Goal: Contribute content: Add original content to the website for others to see

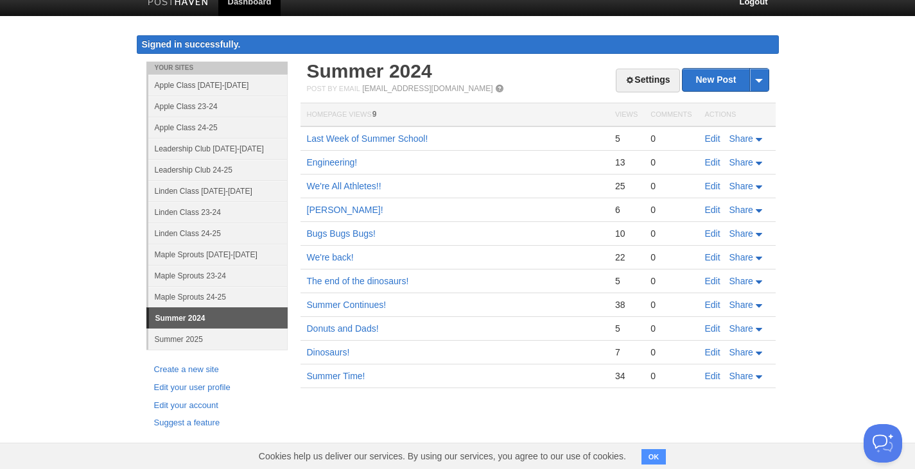
scroll to position [16, 0]
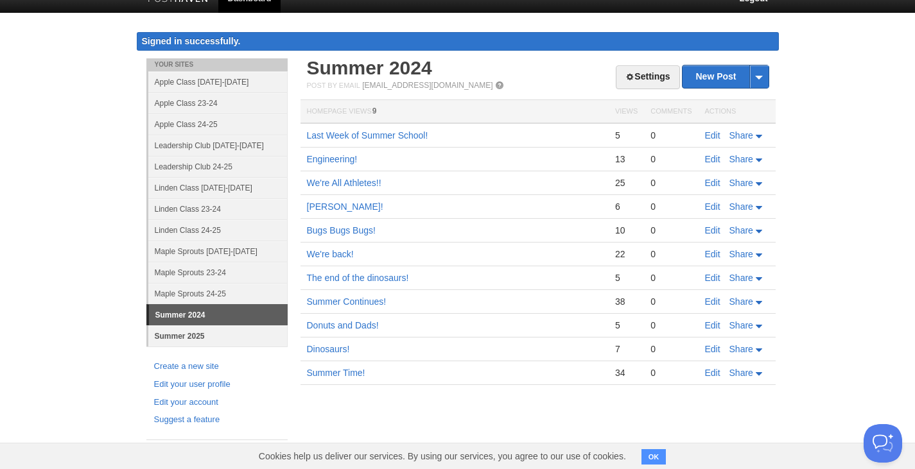
click at [191, 335] on link "Summer 2025" at bounding box center [217, 336] width 139 height 21
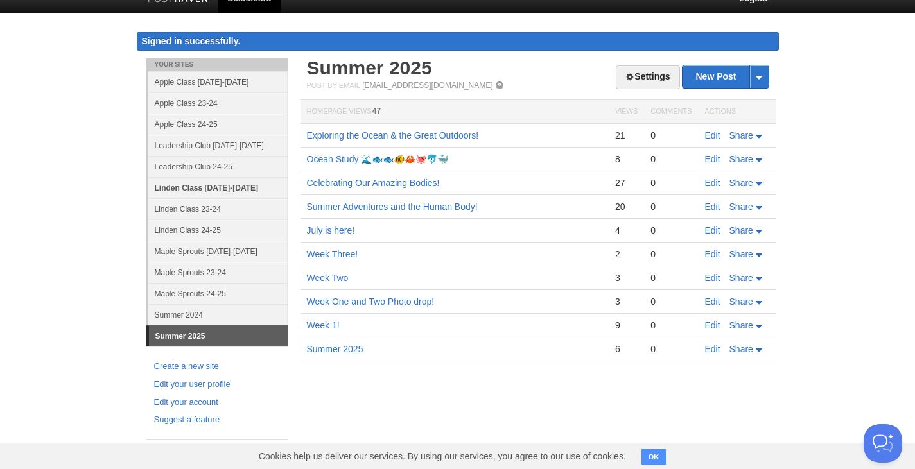
click at [189, 186] on link "Linden Class [DATE]-[DATE]" at bounding box center [217, 187] width 139 height 21
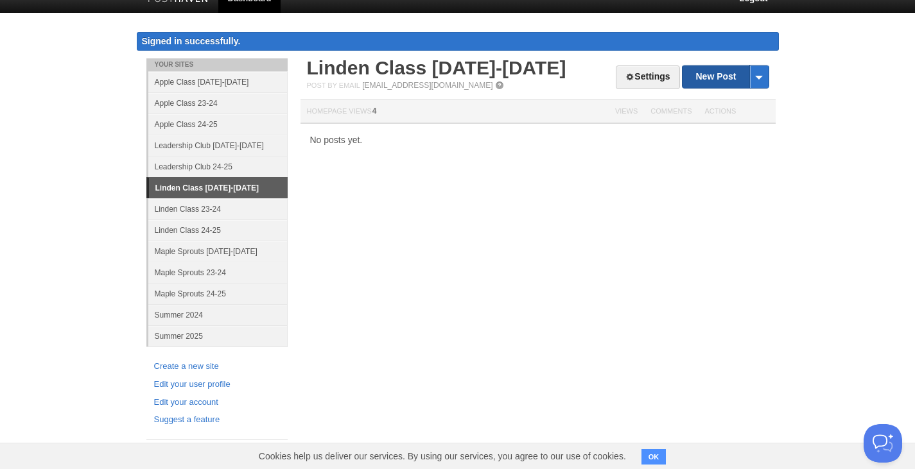
click at [721, 78] on link "New Post" at bounding box center [725, 77] width 85 height 22
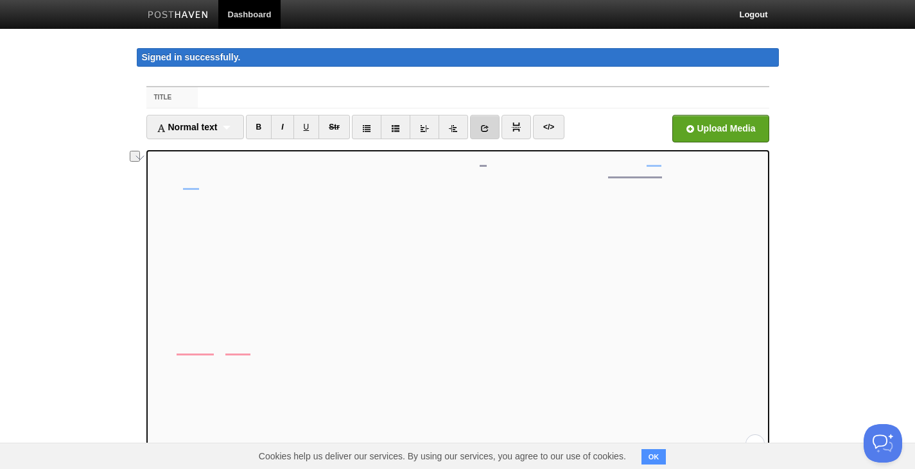
click at [482, 124] on link at bounding box center [485, 127] width 30 height 24
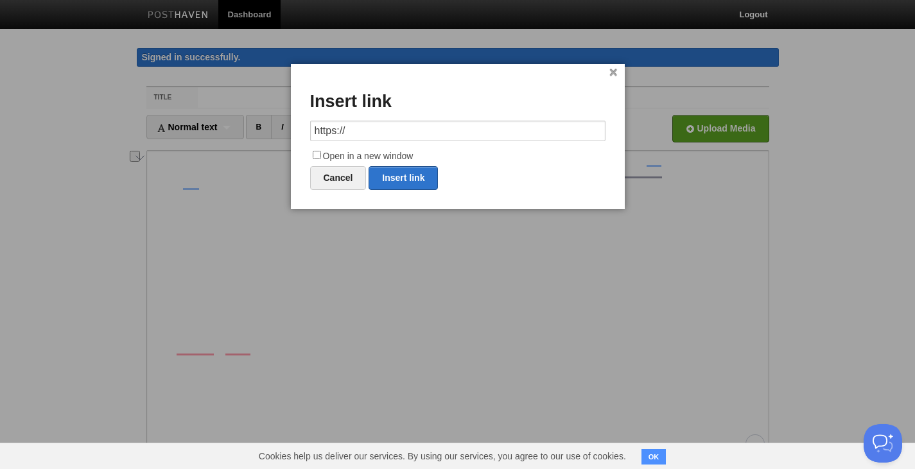
click at [396, 130] on input "https://" at bounding box center [457, 131] width 295 height 21
type input "[URL][DOMAIN_NAME]"
click at [317, 154] on input "Open in a new window" at bounding box center [317, 155] width 8 height 8
checkbox input "true"
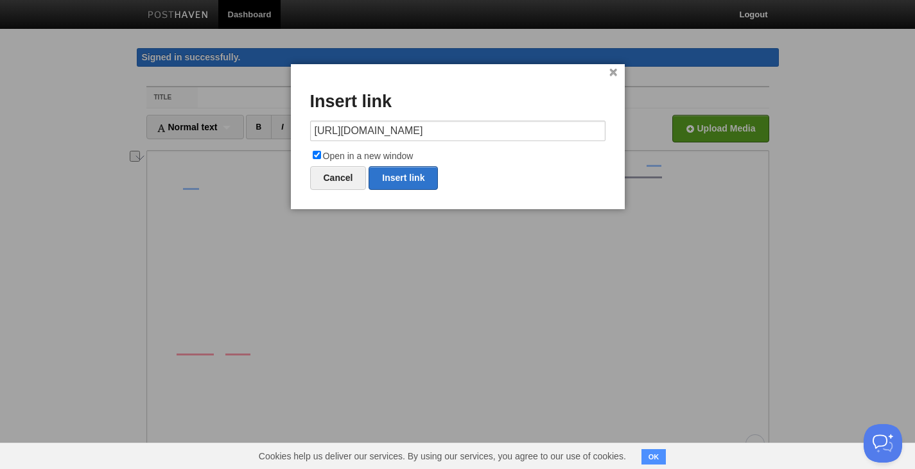
scroll to position [0, 0]
click at [390, 179] on link "Insert link" at bounding box center [403, 178] width 69 height 24
type input "https://"
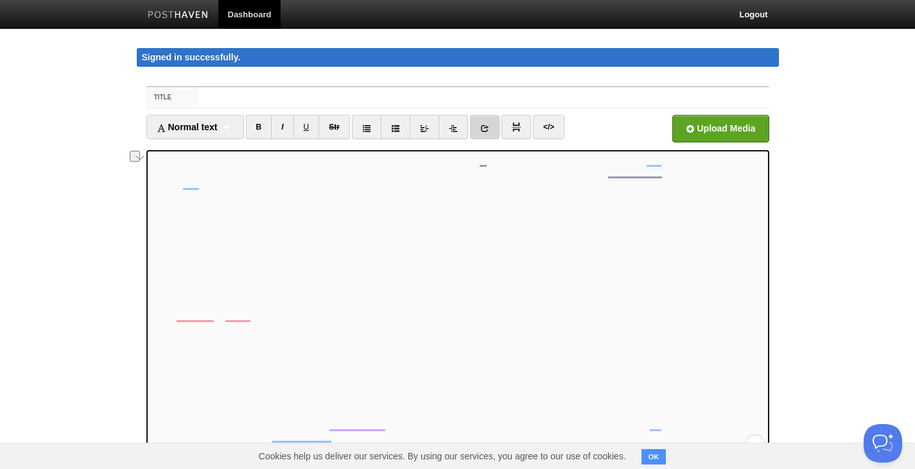
click at [485, 117] on link at bounding box center [485, 127] width 30 height 24
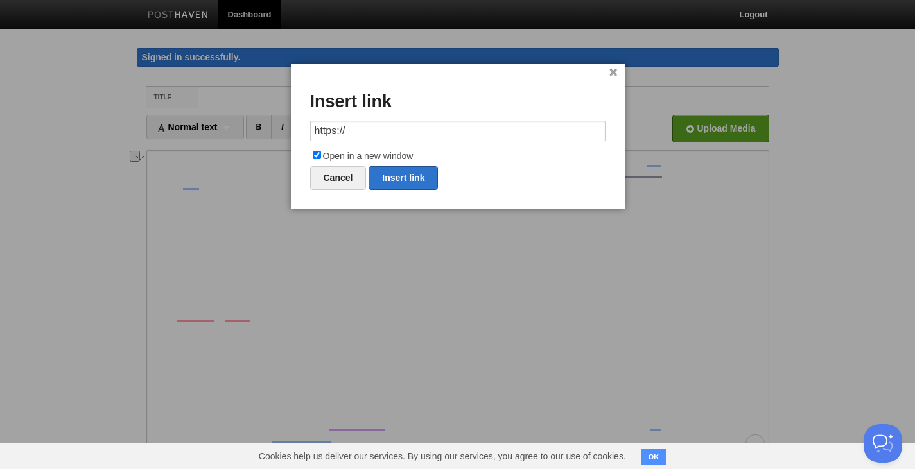
drag, startPoint x: 363, startPoint y: 129, endPoint x: 198, endPoint y: 123, distance: 165.1
click at [203, 123] on body "Dashboard Logout Signed in successfully. Signed in successfully. × Your Sites A…" at bounding box center [457, 285] width 915 height 570
click at [401, 171] on link "Insert link" at bounding box center [403, 178] width 69 height 24
type input "https://"
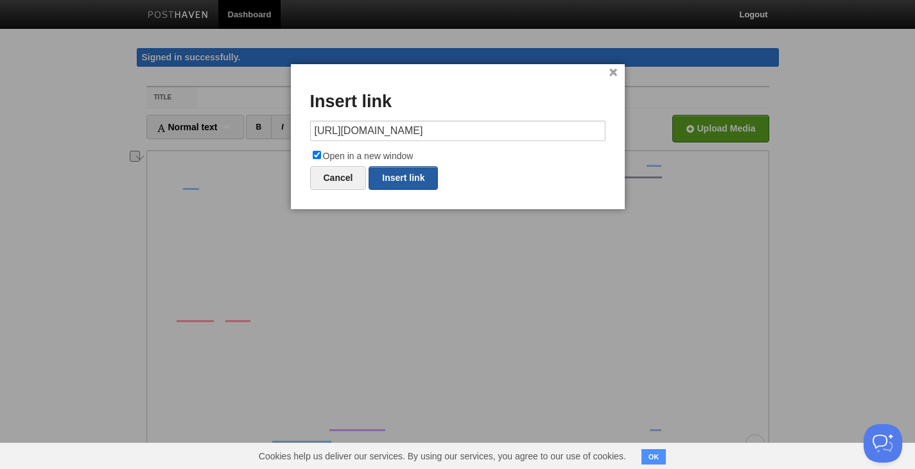
scroll to position [0, 0]
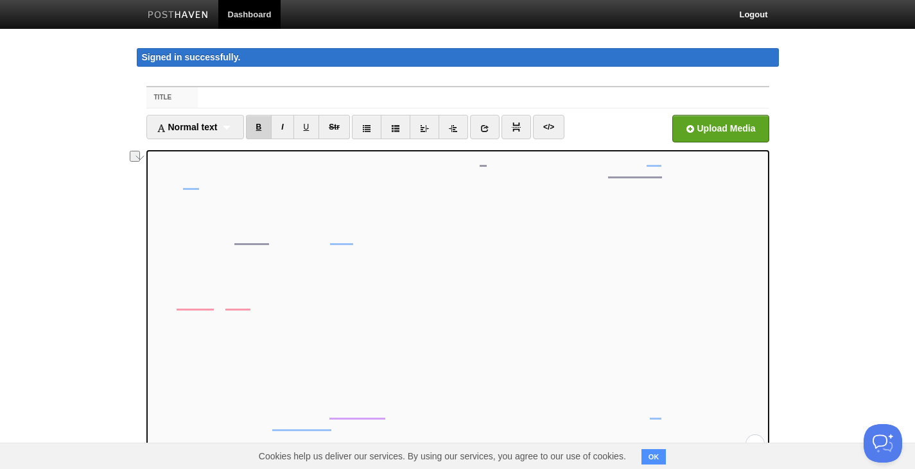
click at [261, 126] on link "B" at bounding box center [259, 127] width 26 height 24
click at [313, 126] on link "U" at bounding box center [306, 127] width 26 height 24
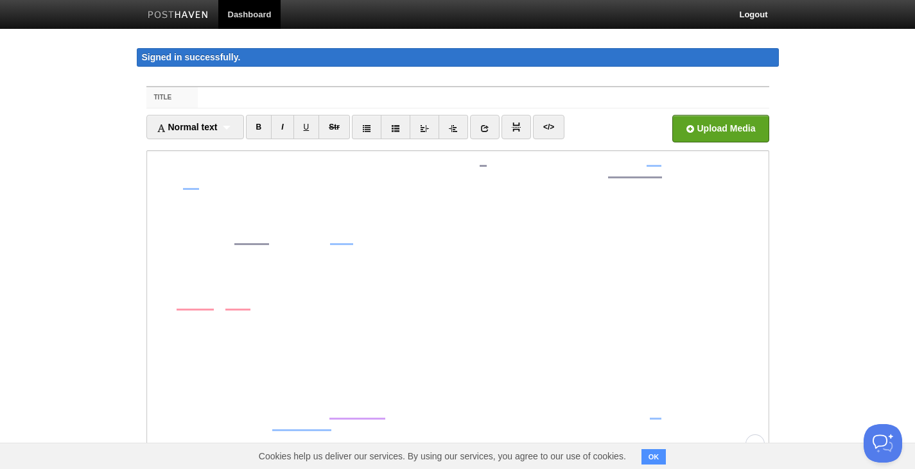
click at [148, 303] on iframe at bounding box center [457, 304] width 623 height 308
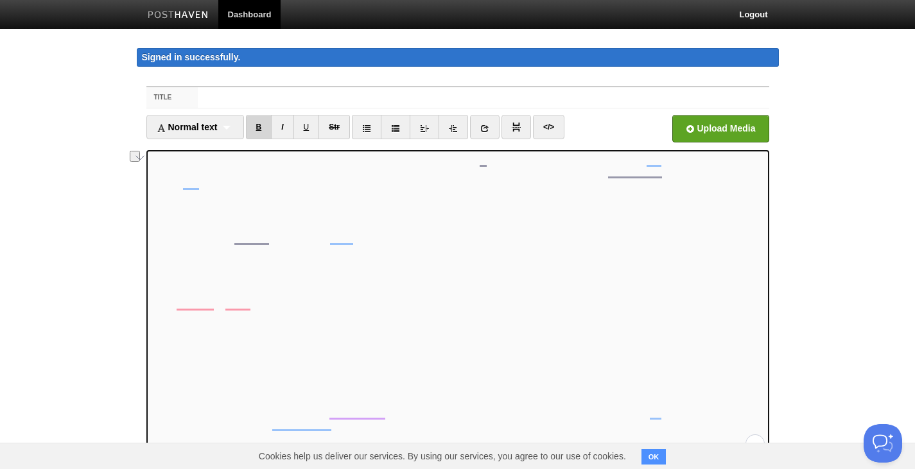
click at [265, 127] on link "B" at bounding box center [259, 127] width 26 height 24
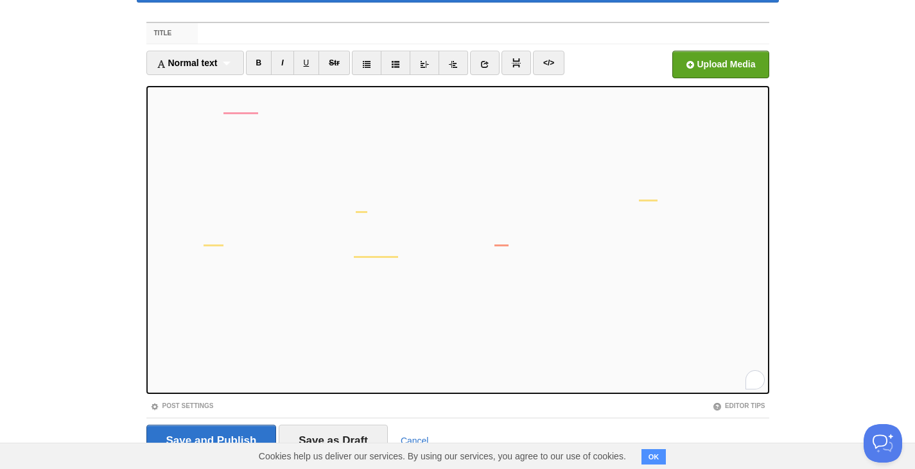
scroll to position [100, 0]
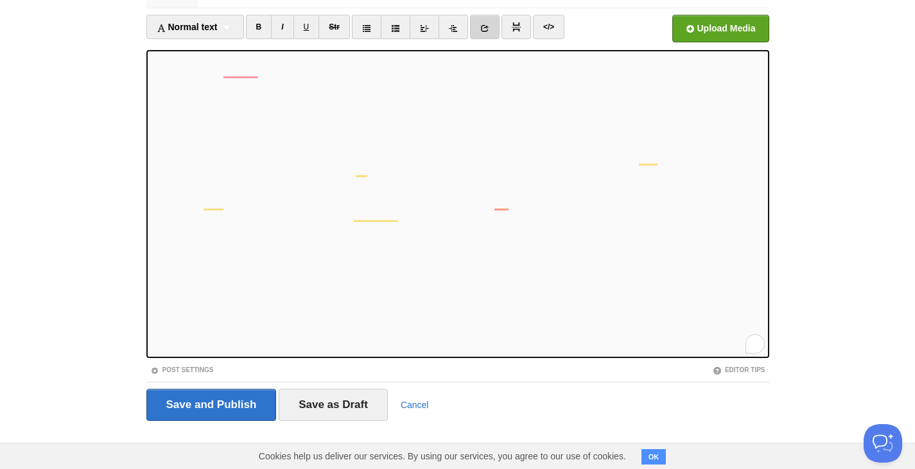
click at [493, 30] on link at bounding box center [485, 27] width 30 height 24
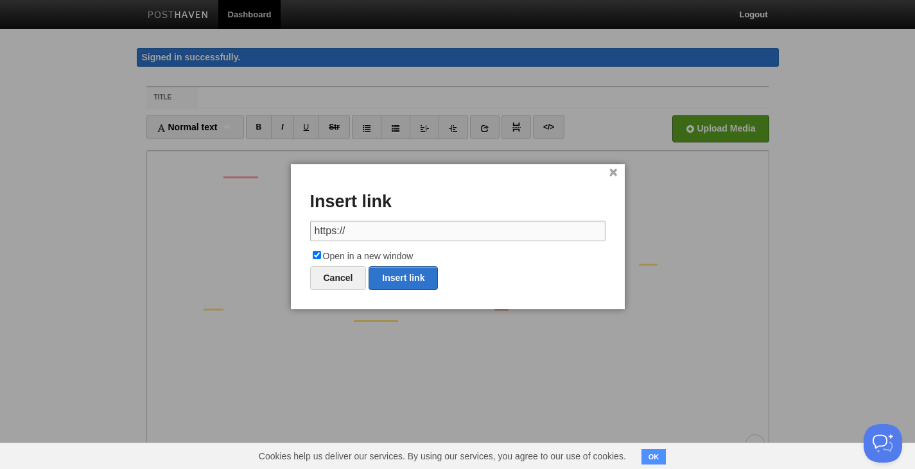
scroll to position [177, 0]
drag, startPoint x: 355, startPoint y: 230, endPoint x: 283, endPoint y: 227, distance: 72.6
click at [283, 227] on body "Dashboard Logout Signed in successfully. Signed in successfully. × Your Sites A…" at bounding box center [457, 285] width 915 height 570
paste input "[DOMAIN_NAME][URL]"
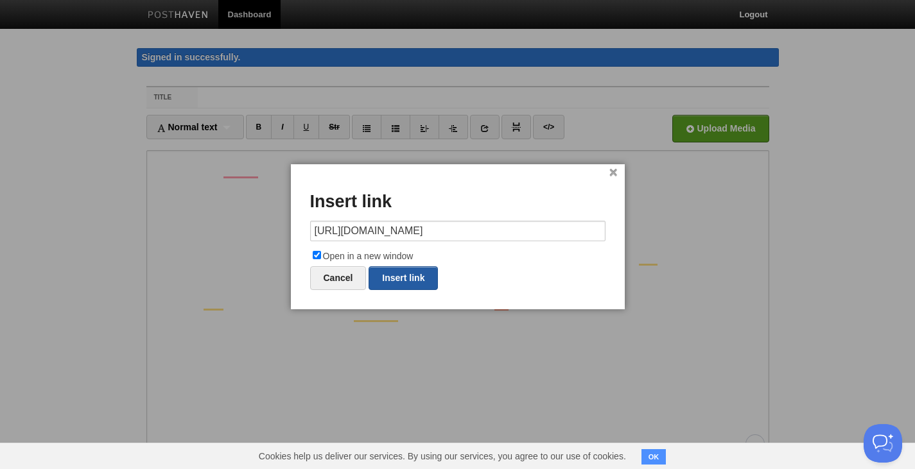
click at [408, 281] on link "Insert link" at bounding box center [403, 279] width 69 height 24
type input "https://"
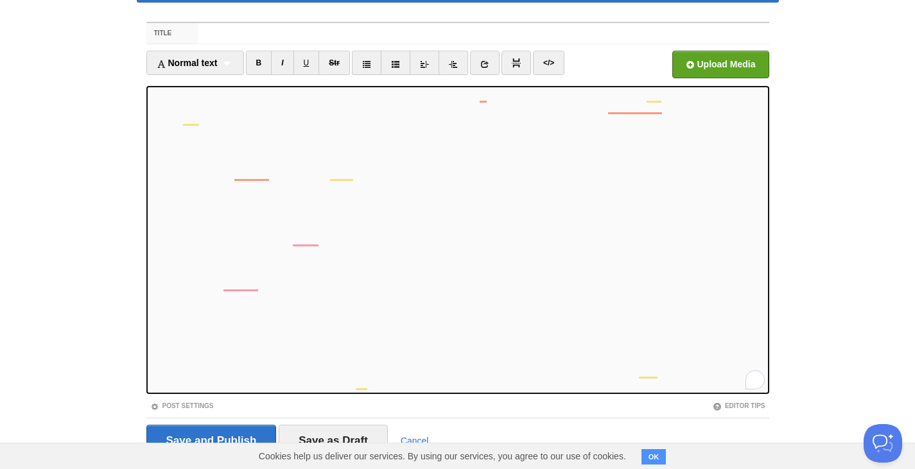
scroll to position [0, 0]
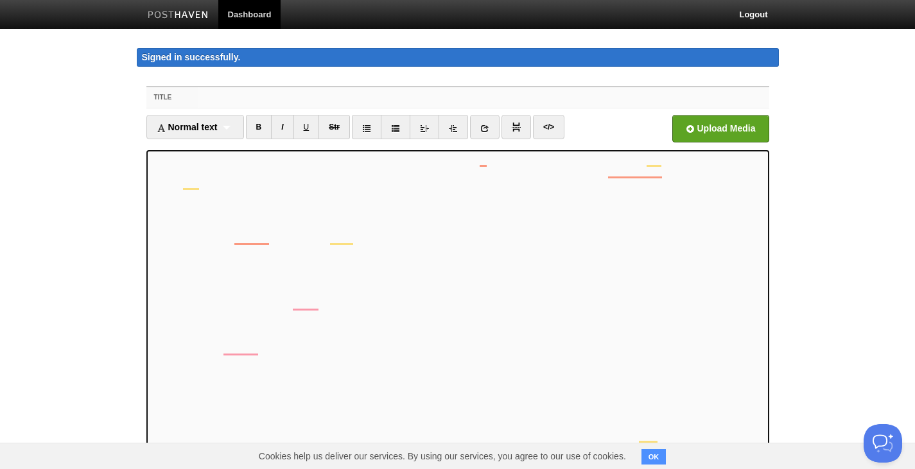
click at [207, 92] on input "Title" at bounding box center [483, 97] width 571 height 21
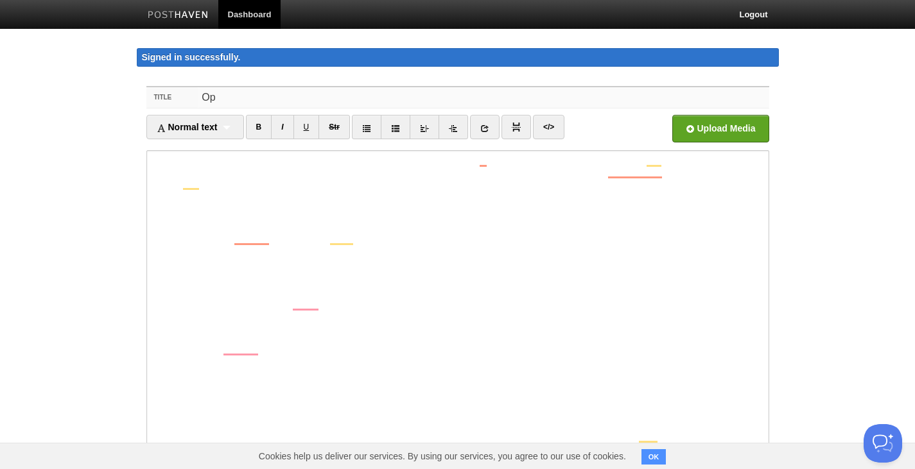
type input "O"
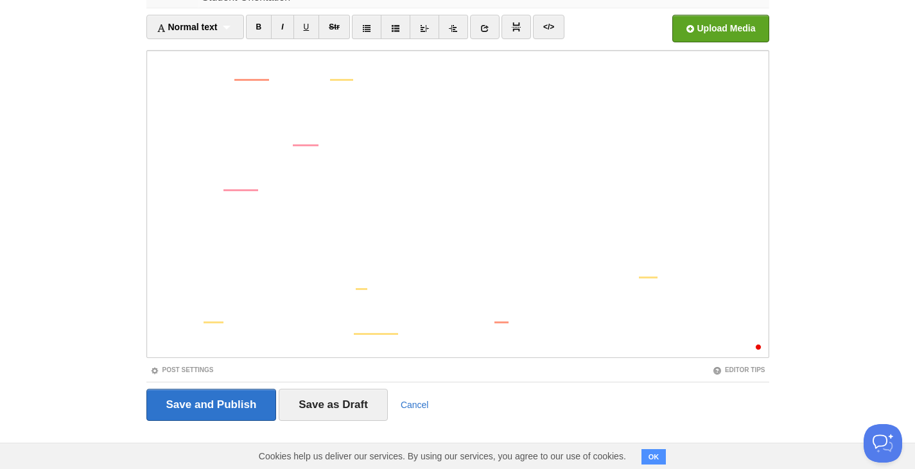
scroll to position [177, 0]
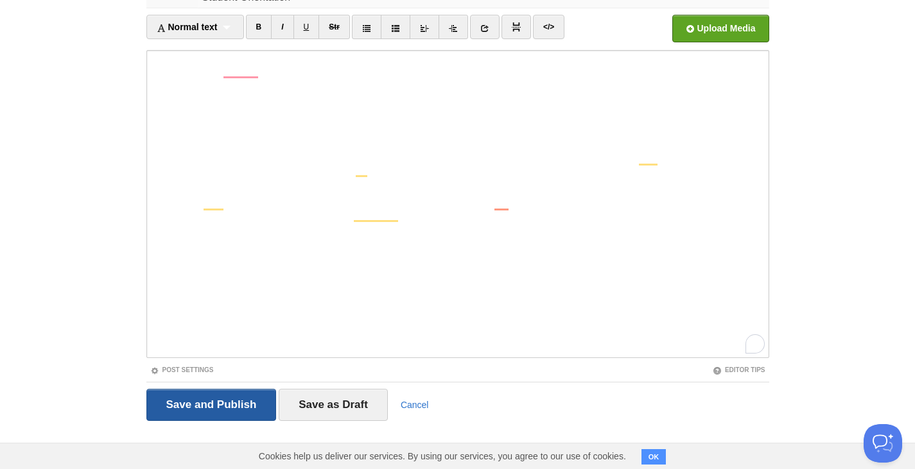
type input "Student Orientation"
click at [223, 409] on input "Save and Publish" at bounding box center [211, 405] width 130 height 32
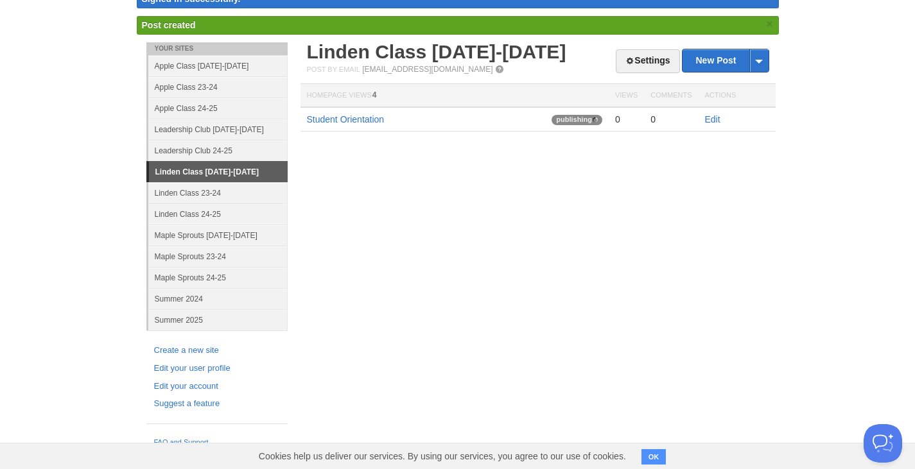
scroll to position [42, 0]
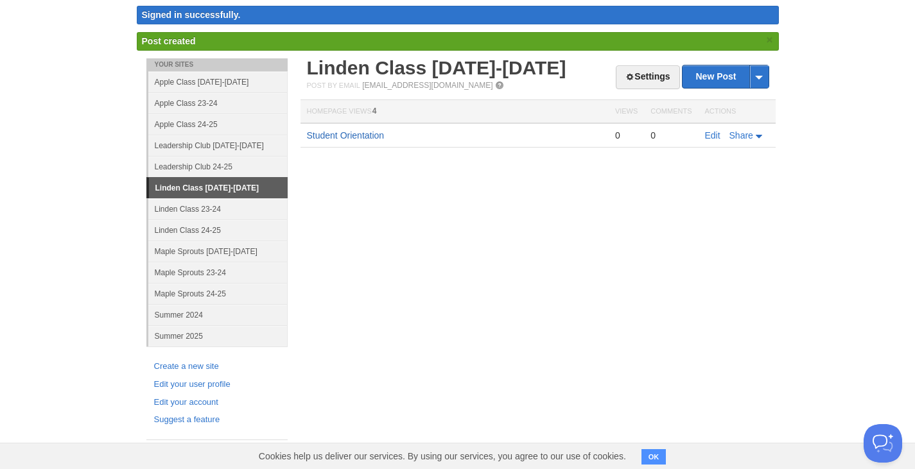
click at [349, 136] on link "Student Orientation" at bounding box center [346, 135] width 78 height 10
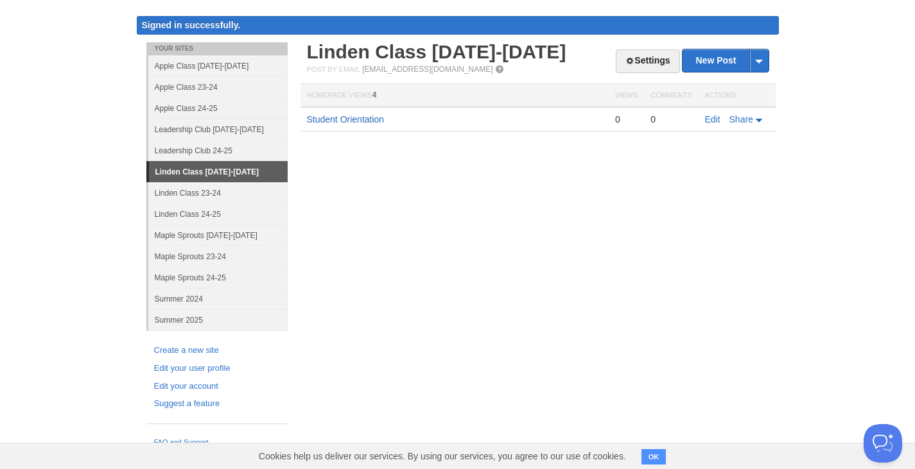
scroll to position [16, 0]
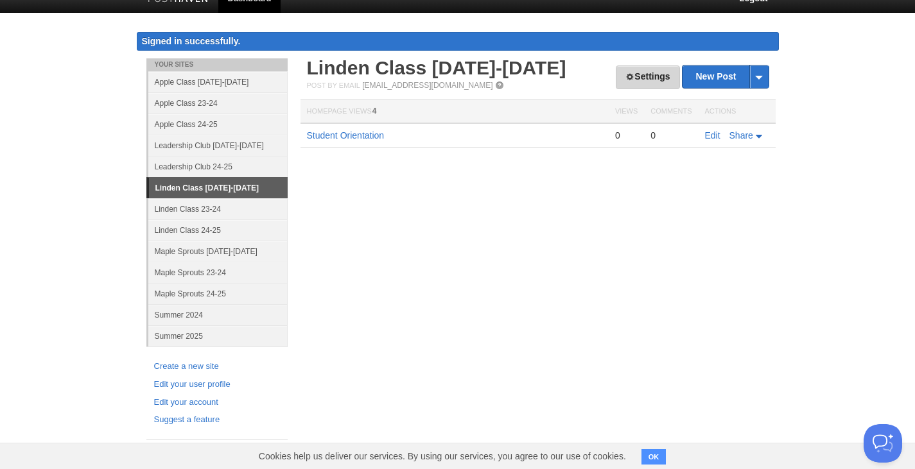
click at [656, 82] on link "Settings" at bounding box center [648, 78] width 64 height 24
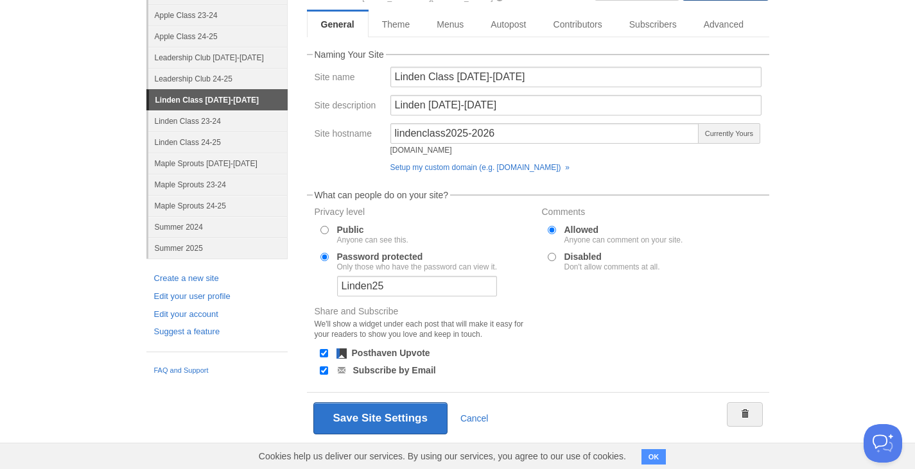
scroll to position [117, 0]
